Goal: Find specific page/section: Find specific page/section

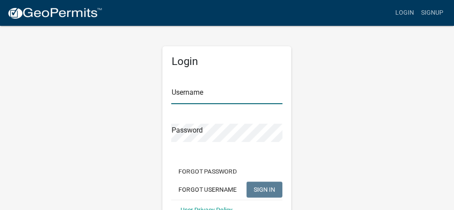
click at [191, 92] on input "Username" at bounding box center [226, 95] width 111 height 18
type input "b"
type input "[PERSON_NAME]"
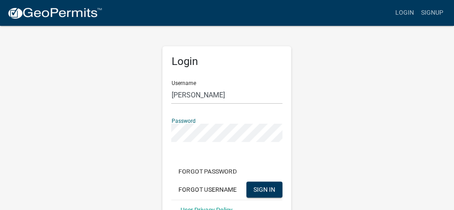
click at [246, 181] on button "SIGN IN" at bounding box center [264, 189] width 36 height 16
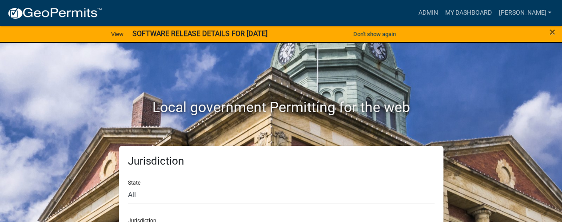
scroll to position [36, 0]
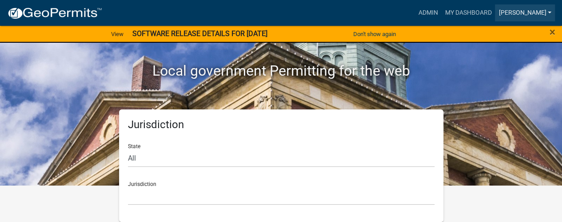
click at [453, 11] on link "[PERSON_NAME]" at bounding box center [525, 12] width 60 height 17
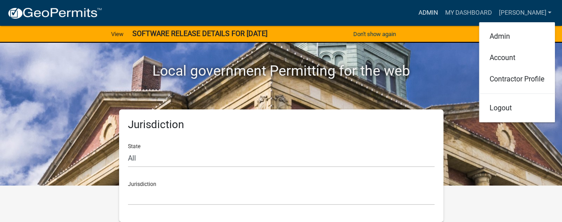
click at [441, 8] on link "Admin" at bounding box center [428, 12] width 27 height 17
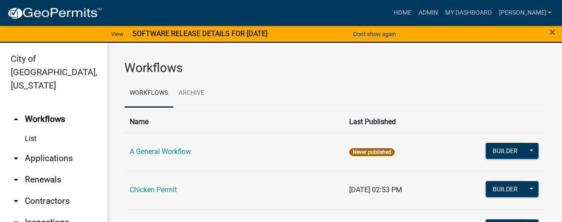
click at [36, 150] on link "arrow_drop_down Applications" at bounding box center [53, 158] width 107 height 21
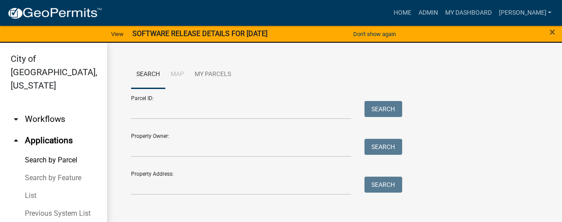
click at [30, 187] on link "List" at bounding box center [53, 196] width 107 height 18
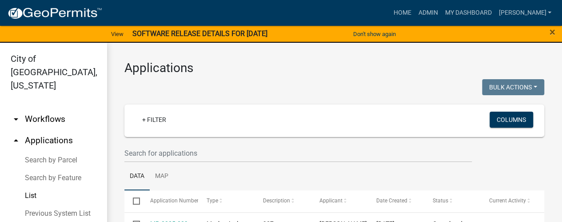
scroll to position [44, 0]
